Goal: Task Accomplishment & Management: Manage account settings

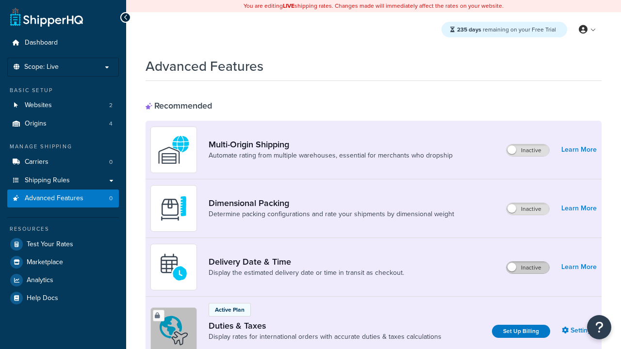
click at [527, 262] on label "Inactive" at bounding box center [527, 268] width 43 height 12
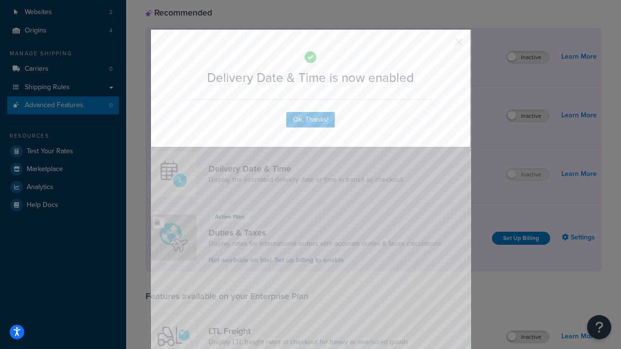
click at [444, 44] on button "button" at bounding box center [444, 45] width 2 height 2
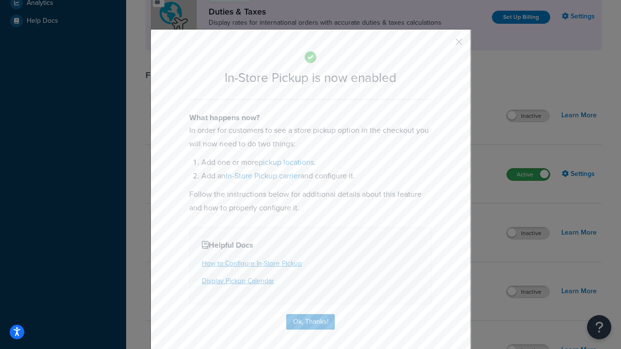
scroll to position [333, 0]
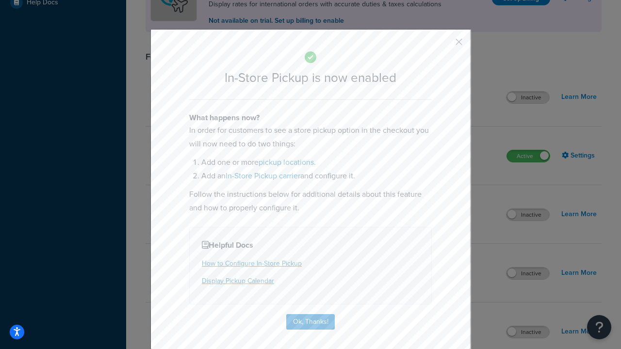
click at [444, 45] on button "button" at bounding box center [444, 45] width 2 height 2
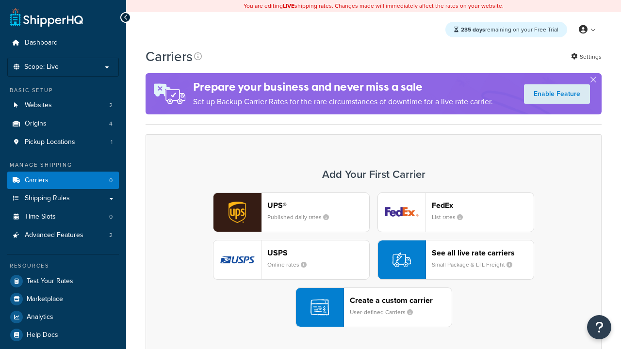
click at [373, 307] on div "Create a custom carrier User-defined Carriers" at bounding box center [401, 307] width 102 height 23
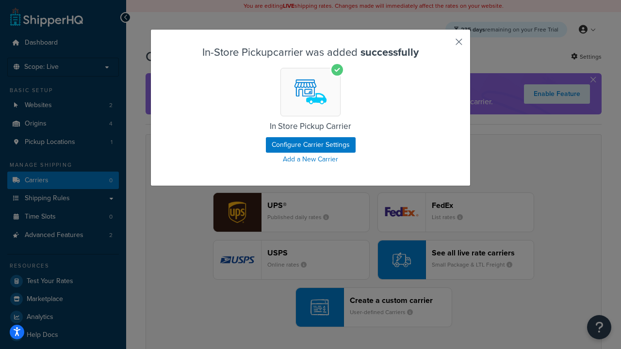
click at [444, 45] on button "button" at bounding box center [444, 45] width 2 height 2
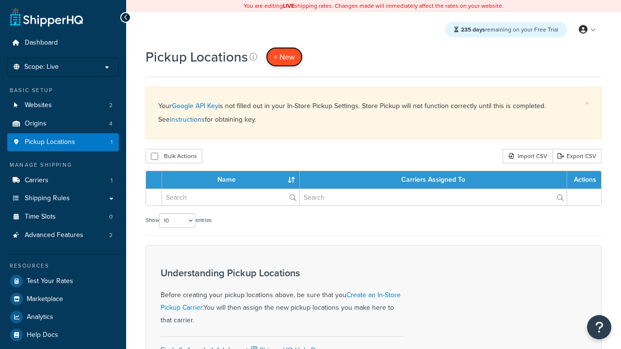
click at [284, 57] on span "+ New" at bounding box center [283, 56] width 21 height 11
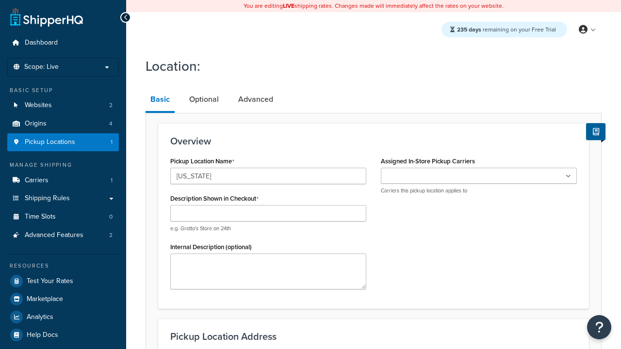
type input "[US_STATE]"
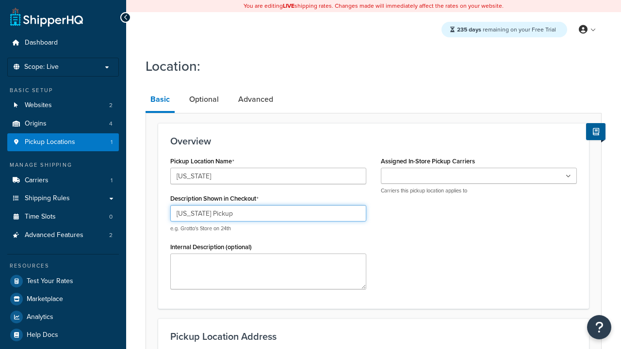
type input "[US_STATE] Pickup"
click at [478, 176] on ul at bounding box center [479, 176] width 196 height 16
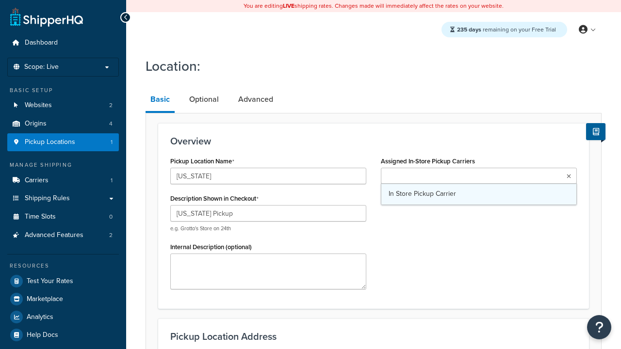
type input "3385 Michelson Drive"
type input "Suite B"
type input "Irvine"
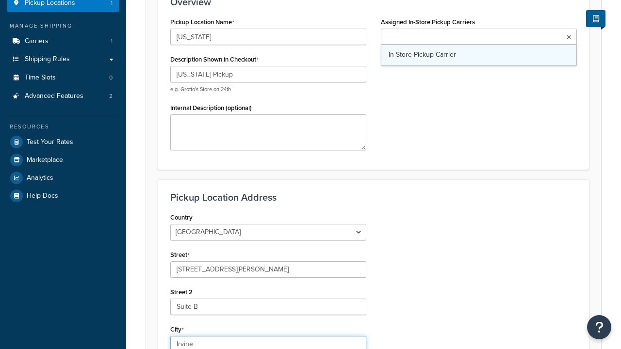
select select "5"
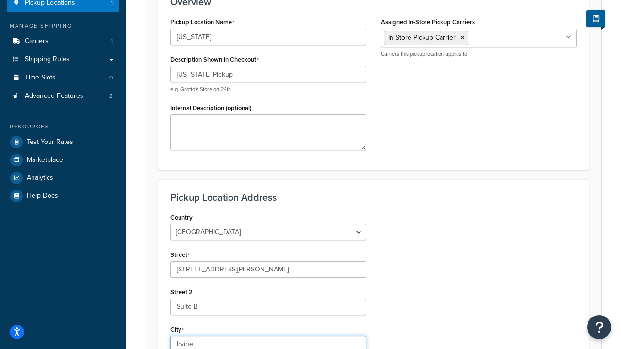
type input "Irvine"
type input "92612"
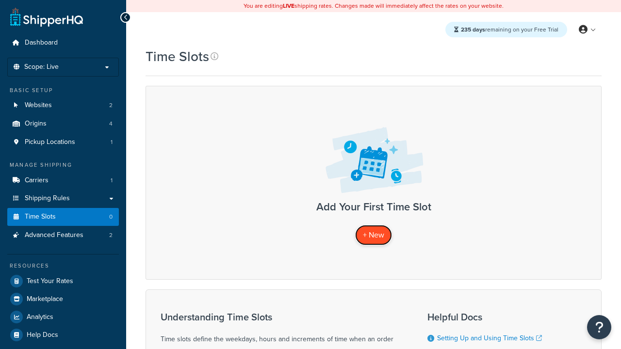
click at [373, 235] on span "+ New" at bounding box center [373, 234] width 21 height 11
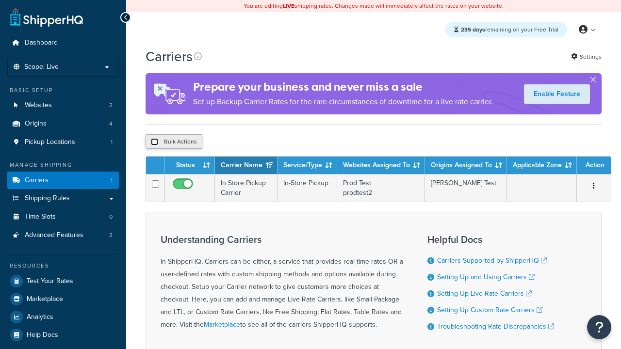
click at [154, 142] on input "checkbox" at bounding box center [154, 141] width 7 height 7
checkbox input "true"
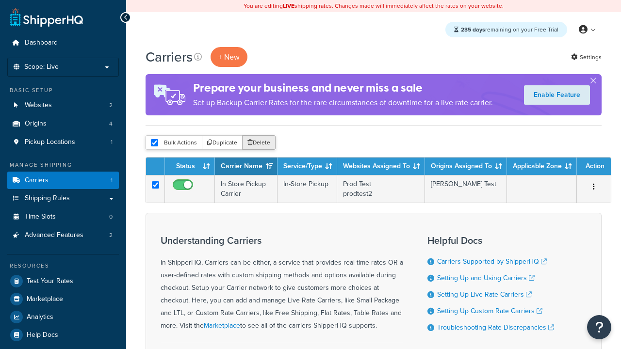
click at [261, 143] on button "Delete" at bounding box center [258, 142] width 33 height 15
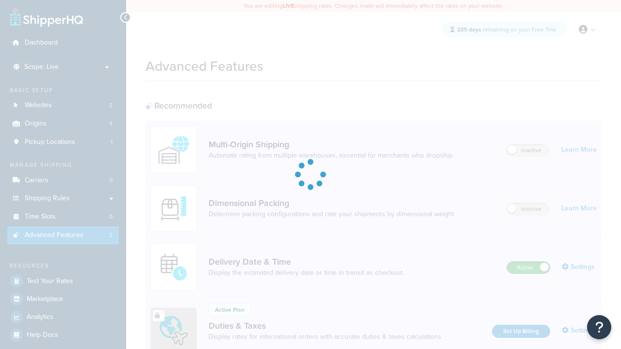
click at [528, 262] on label "Active" at bounding box center [528, 268] width 43 height 12
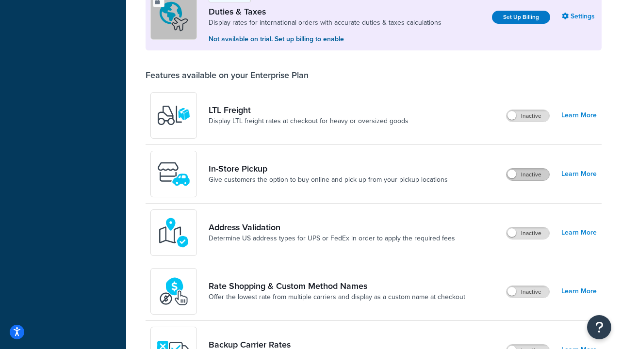
scroll to position [296, 0]
